Goal: Information Seeking & Learning: Learn about a topic

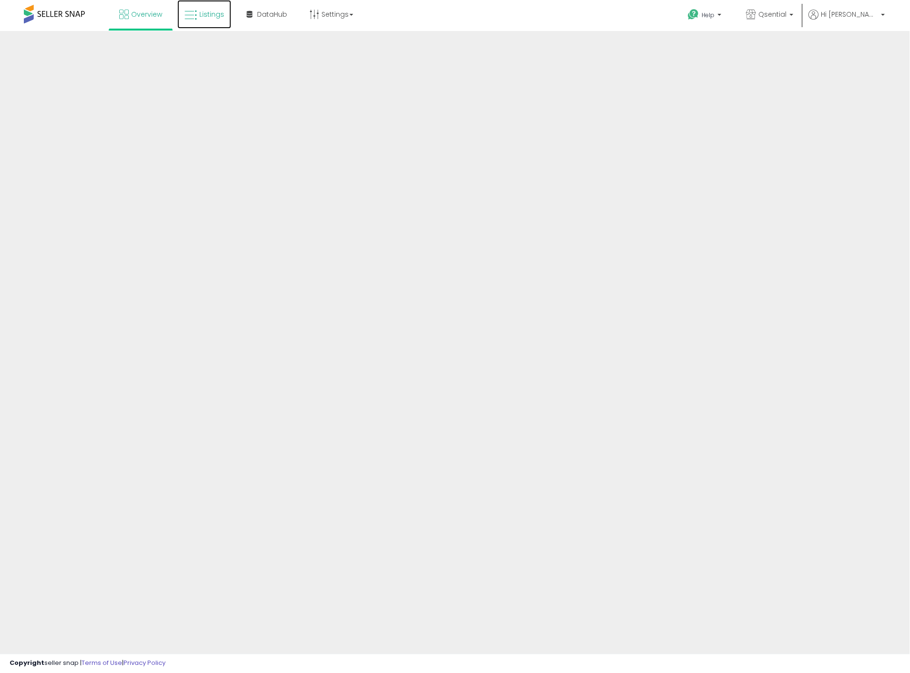
click at [215, 26] on link "Listings" at bounding box center [204, 14] width 54 height 29
click at [214, 21] on link "Listings" at bounding box center [204, 14] width 54 height 29
click at [213, 21] on link "Listings" at bounding box center [204, 14] width 54 height 29
click at [212, 16] on span "Listings" at bounding box center [211, 15] width 25 height 10
click at [218, 12] on span "Listings" at bounding box center [211, 15] width 25 height 10
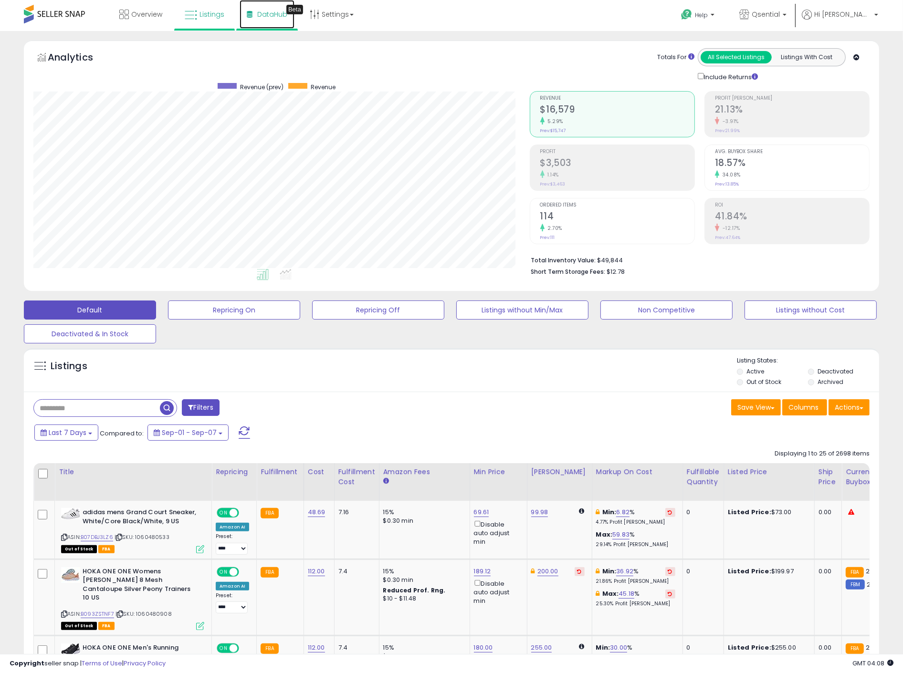
click at [279, 24] on link "DataHub Beta" at bounding box center [267, 14] width 55 height 29
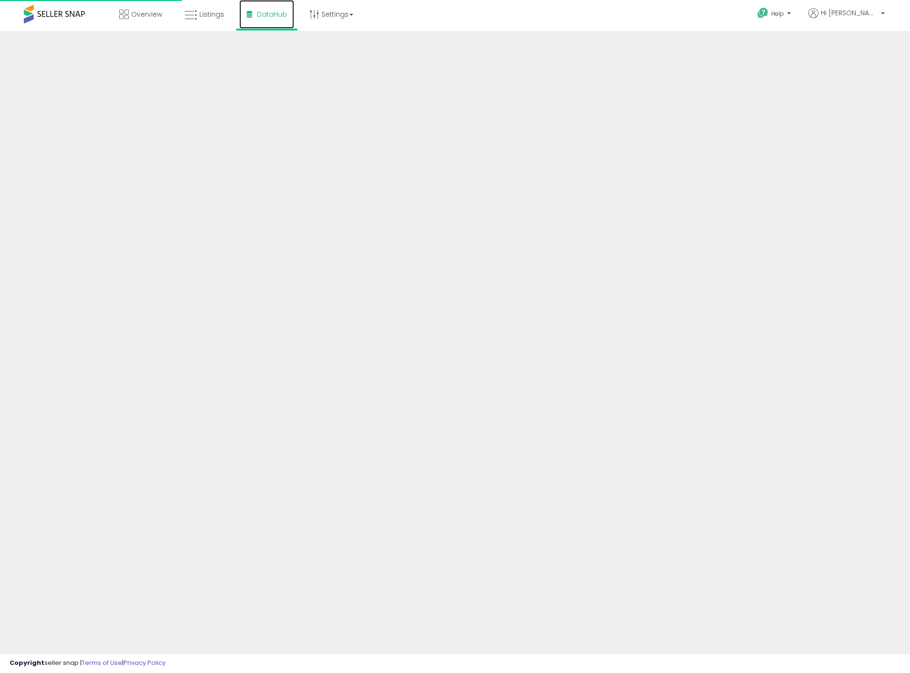
click at [282, 25] on link "DataHub" at bounding box center [267, 14] width 55 height 29
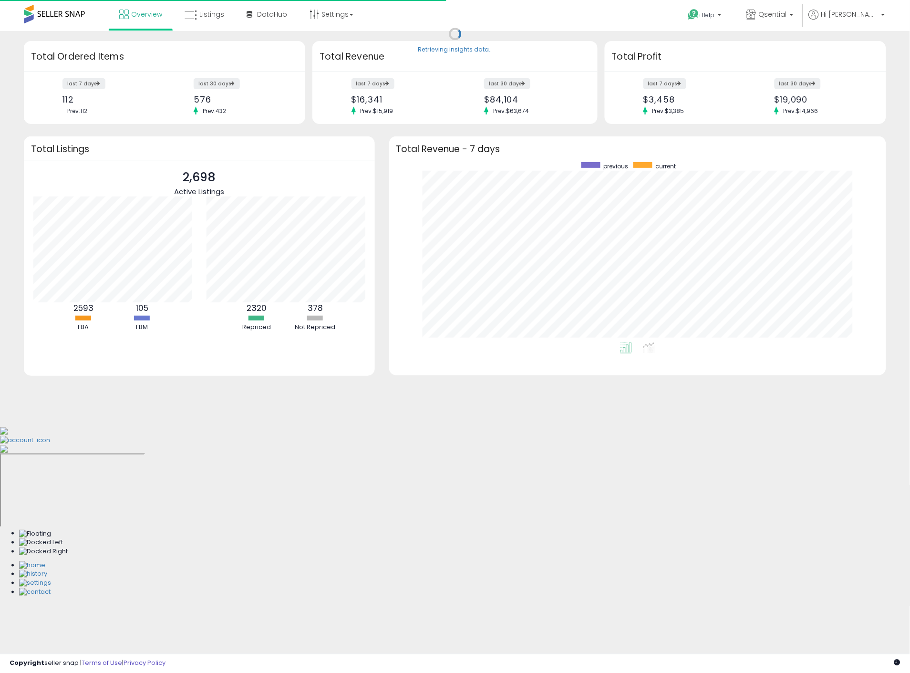
scroll to position [180, 479]
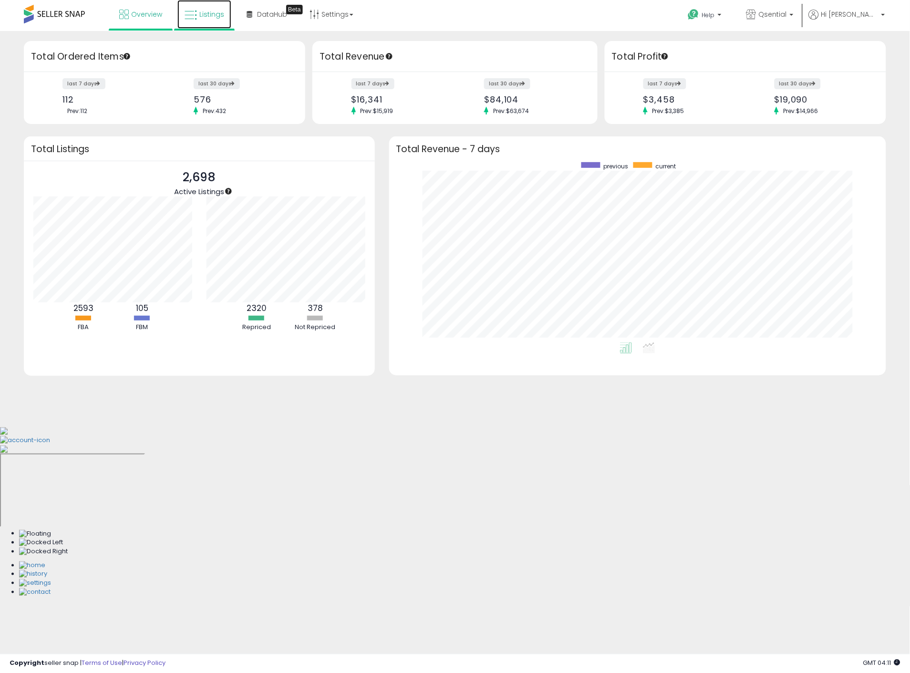
click at [220, 13] on span "Listings" at bounding box center [211, 15] width 25 height 10
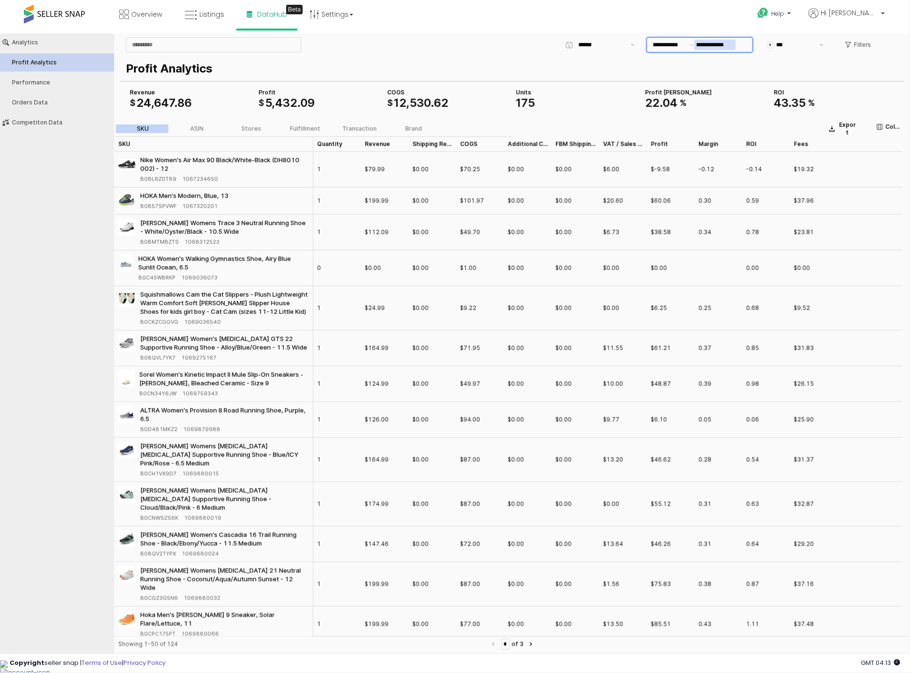
click at [728, 41] on input "**********" at bounding box center [716, 44] width 42 height 10
click at [697, 16] on div "Help Contact Support Search Knowledge Hub Request a Feature Hi [PERSON_NAME]" at bounding box center [745, 20] width 301 height 41
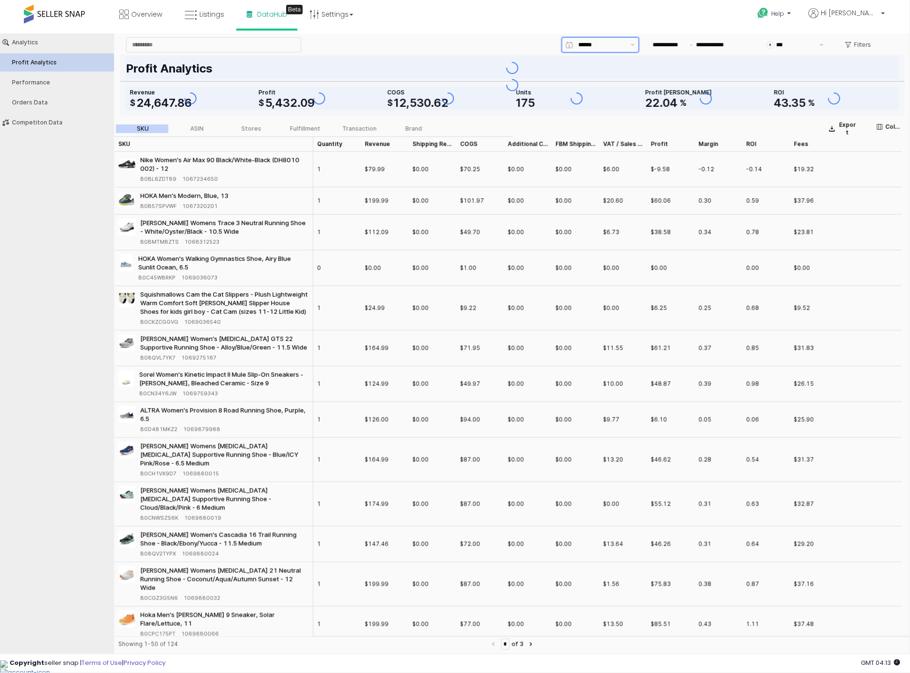
click at [609, 42] on input "App Frame" at bounding box center [602, 45] width 47 height 10
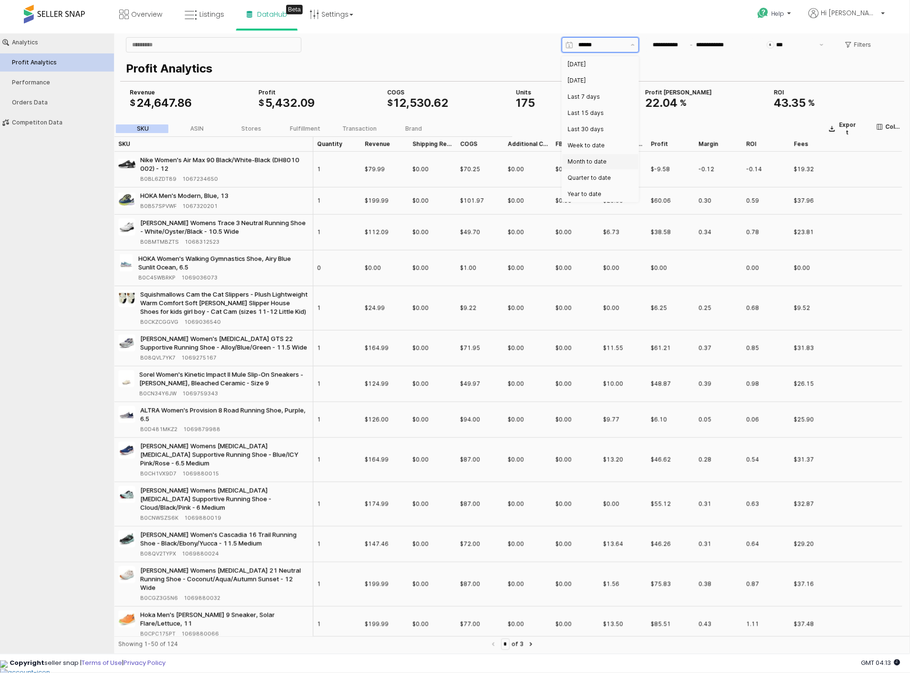
click at [603, 159] on div "Month to date" at bounding box center [597, 161] width 59 height 8
type input "**********"
